Goal: Find specific page/section: Find specific page/section

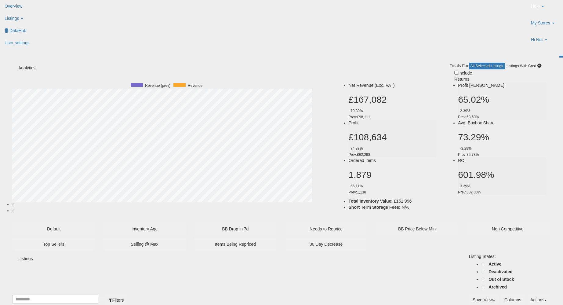
scroll to position [125, 309]
click at [5, 16] on icon at bounding box center [5, 18] width 0 height 5
click at [6, 30] on icon at bounding box center [6, 30] width 0 height 0
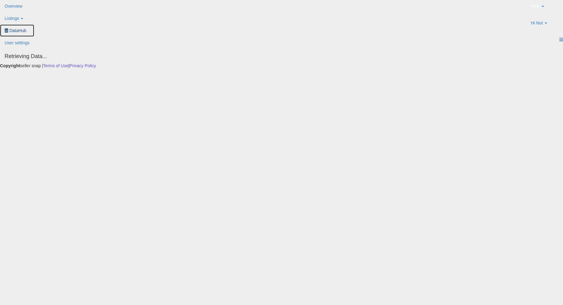
click at [34, 24] on link "DataHub" at bounding box center [17, 30] width 34 height 12
click at [34, 15] on link "Listings" at bounding box center [17, 18] width 34 height 12
click at [6, 30] on icon at bounding box center [6, 30] width 0 height 0
